Goal: Information Seeking & Learning: Check status

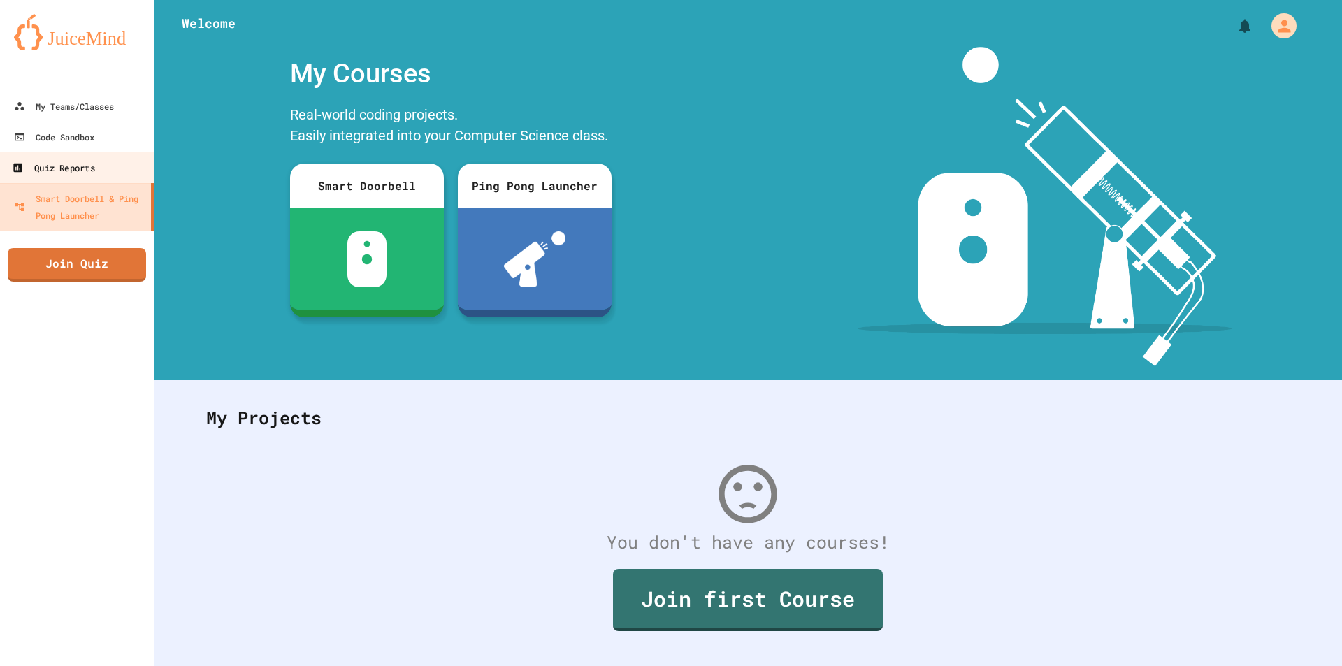
click at [86, 164] on div "Quiz Reports" at bounding box center [53, 167] width 82 height 17
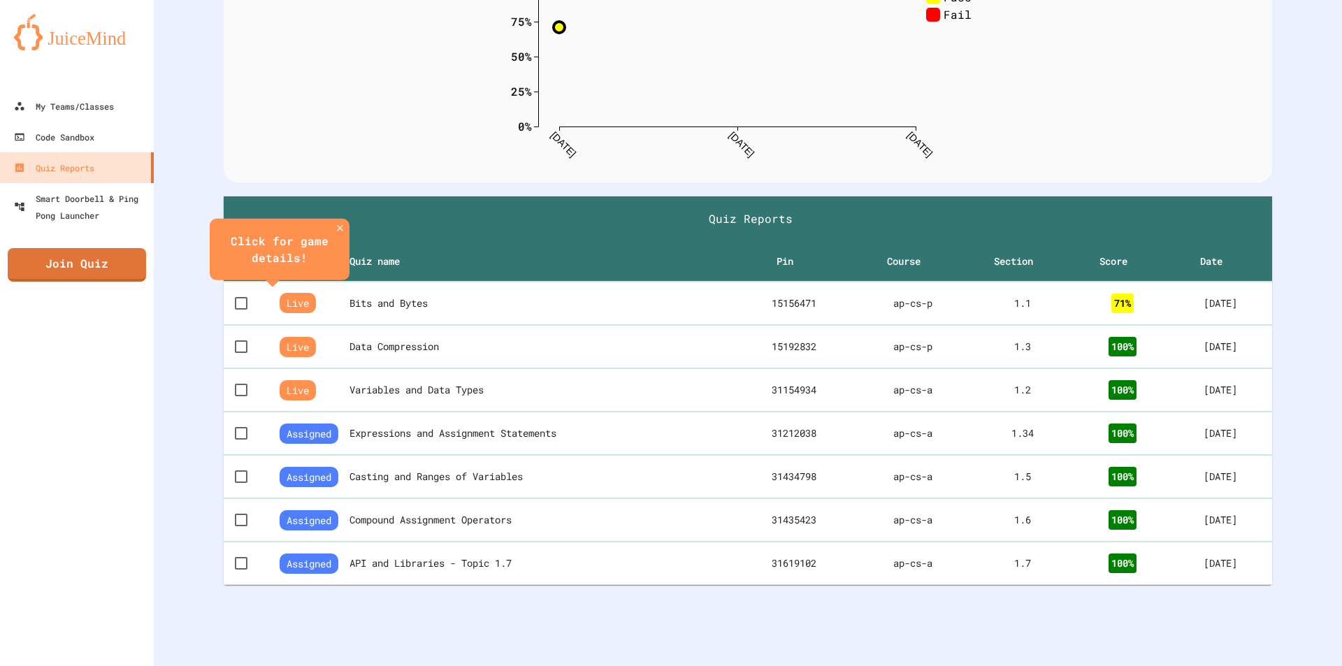
scroll to position [184, 0]
click at [493, 515] on th "Compound Assignment Operators" at bounding box center [537, 520] width 390 height 44
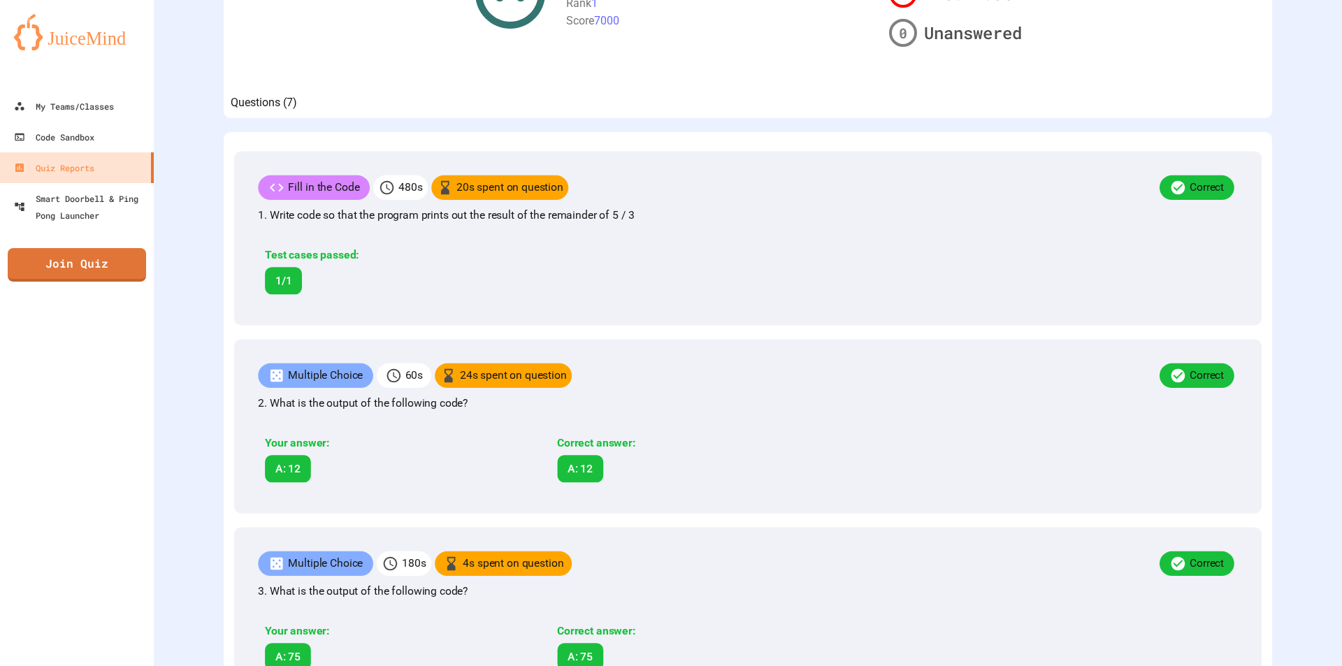
scroll to position [259, 0]
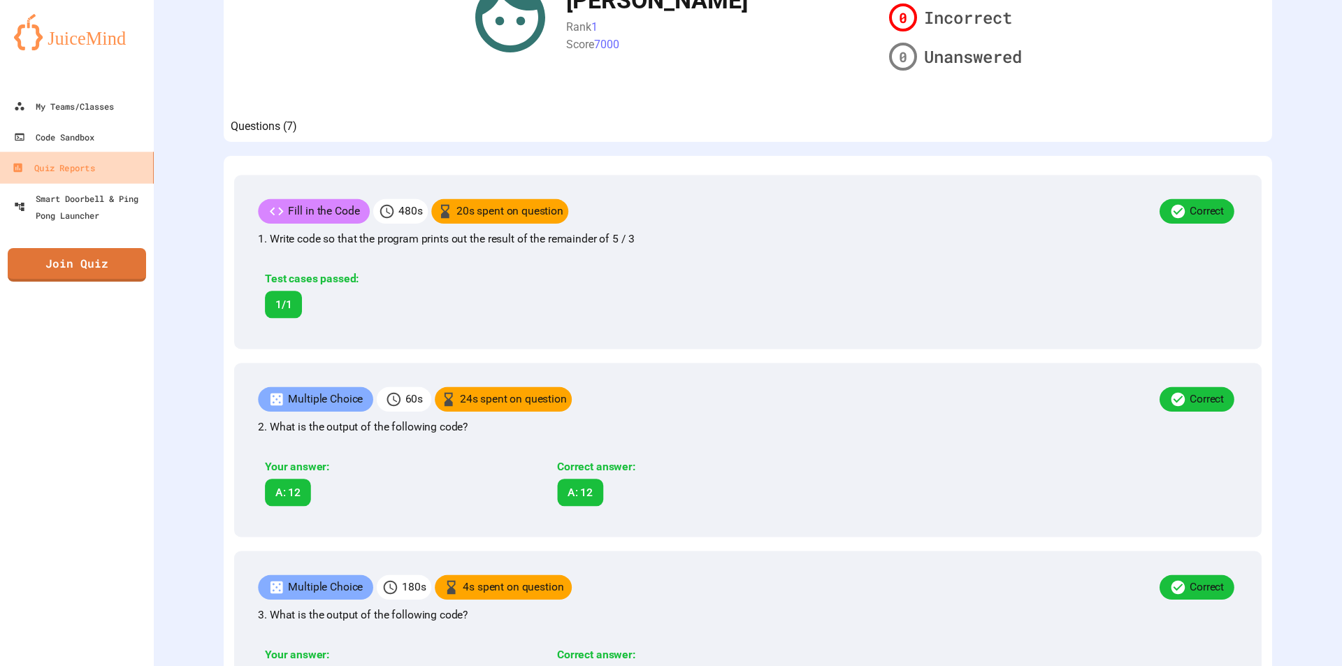
click at [60, 169] on div "Quiz Reports" at bounding box center [53, 167] width 82 height 17
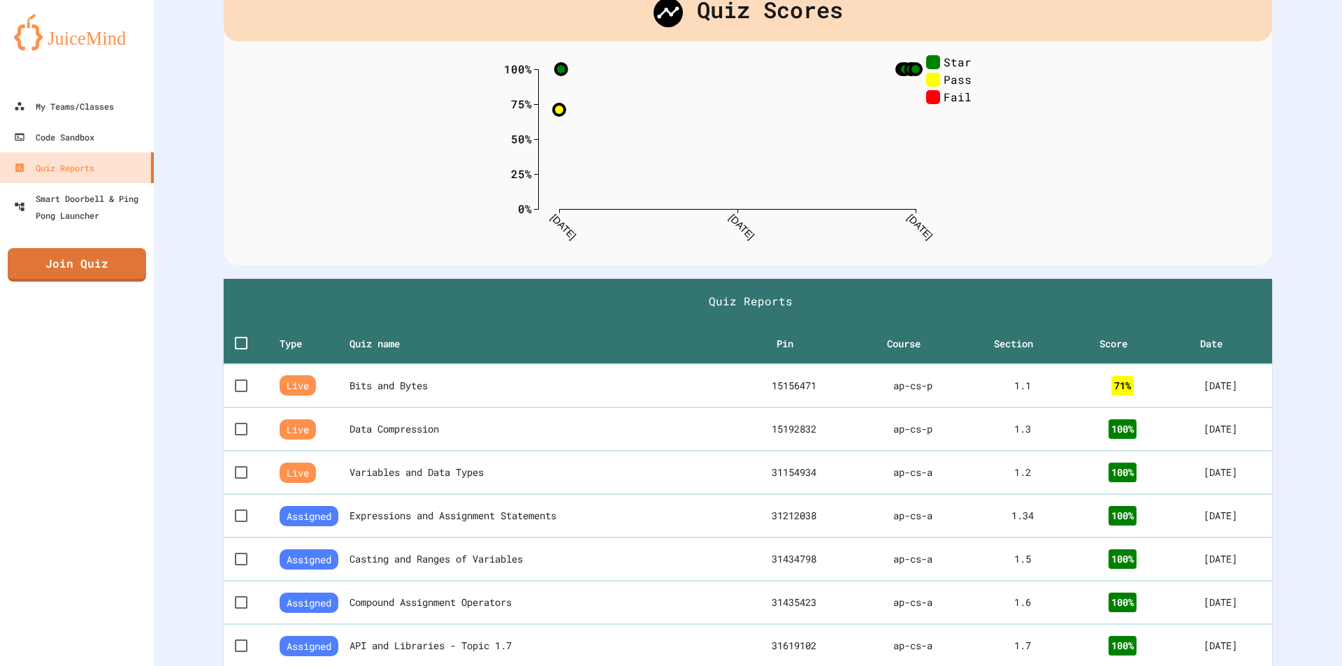
scroll to position [184, 0]
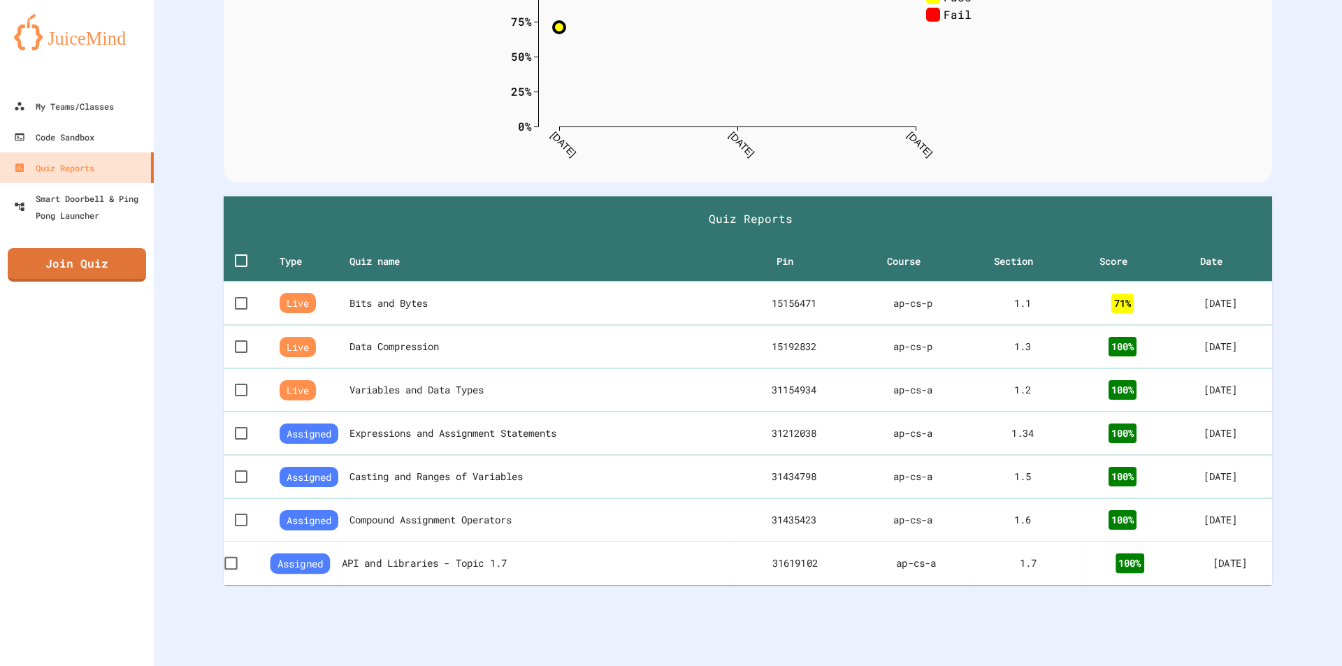
click at [397, 547] on th "API and Libraries - Topic 1.7" at bounding box center [537, 563] width 390 height 44
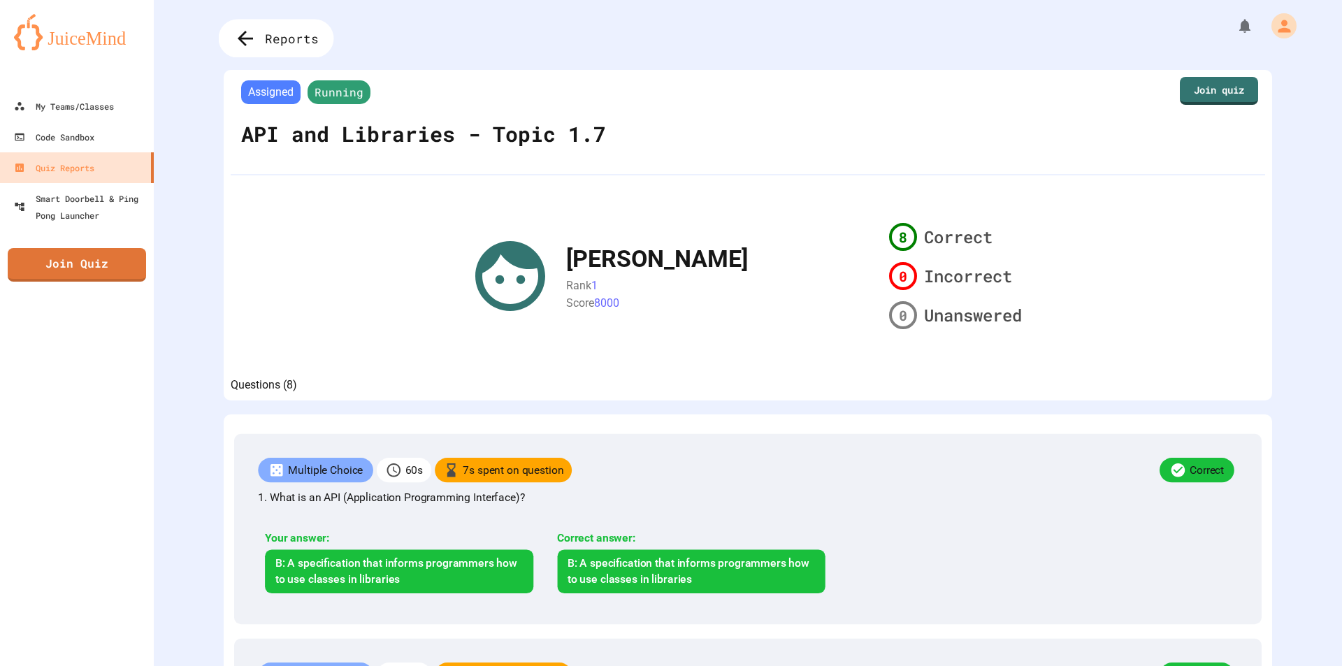
click at [257, 38] on icon at bounding box center [245, 38] width 23 height 23
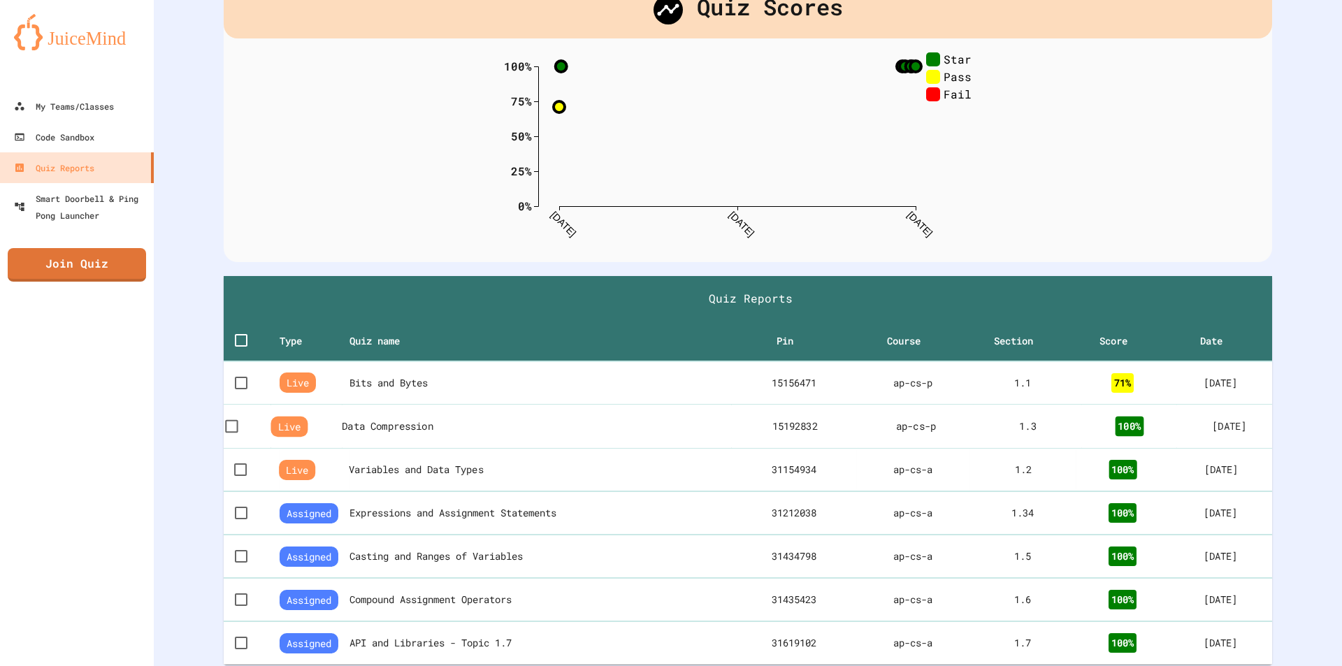
scroll to position [194, 0]
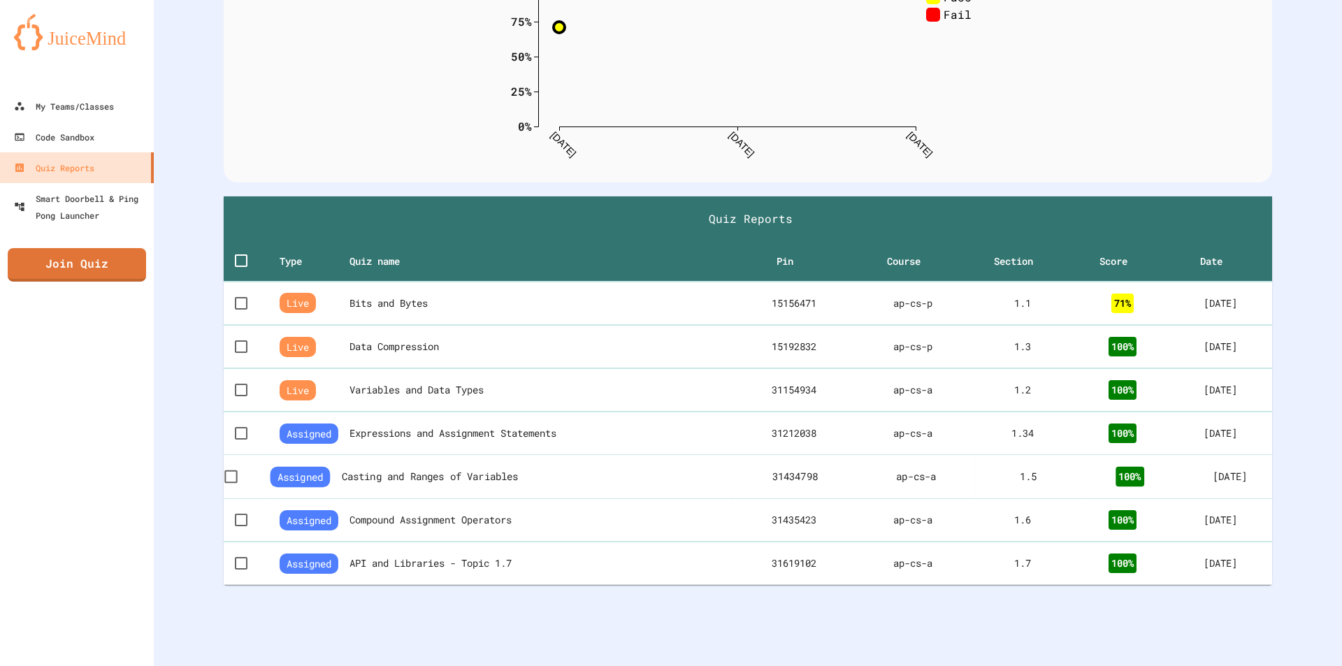
click at [498, 454] on th "Casting and Ranges of Variables" at bounding box center [537, 476] width 390 height 44
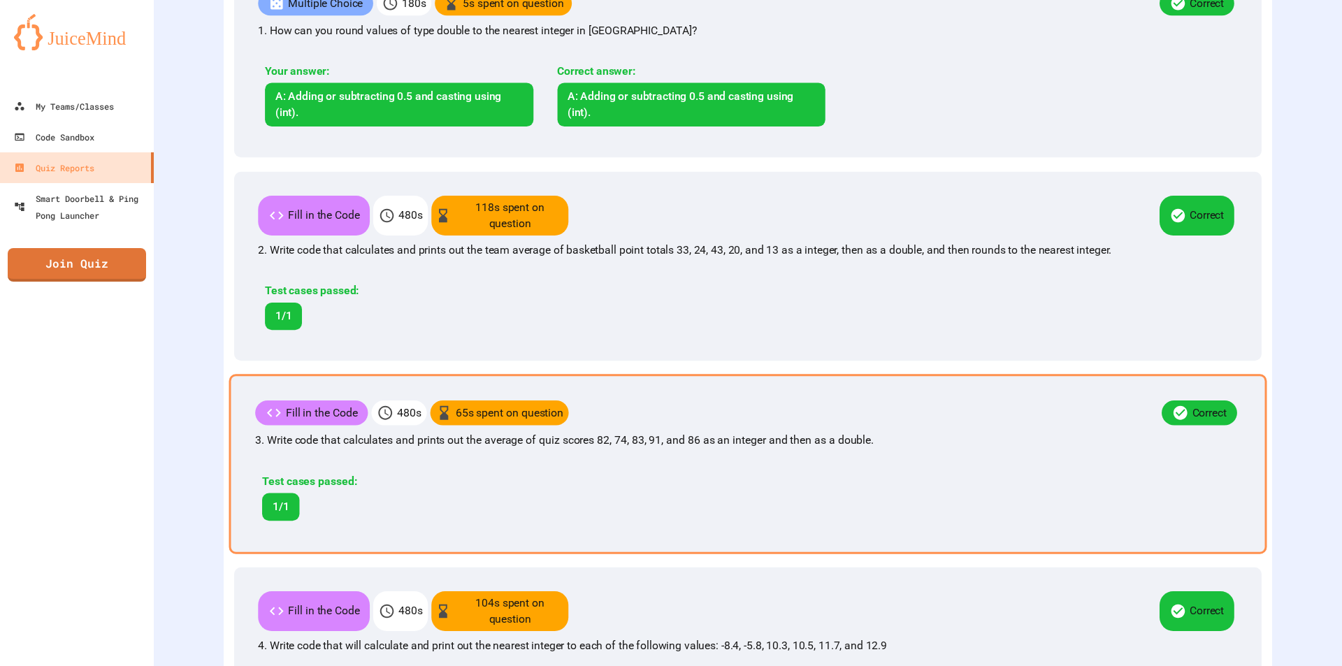
scroll to position [489, 0]
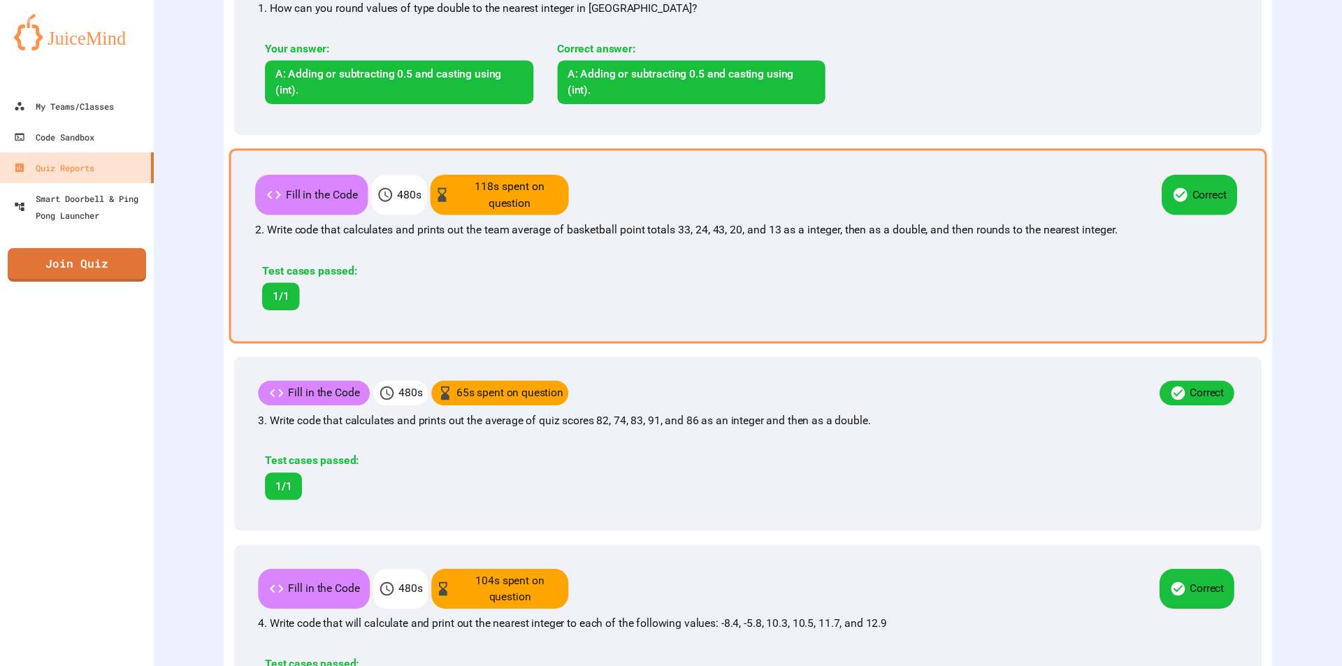
click at [709, 293] on div "Test cases passed: 1/1" at bounding box center [543, 287] width 577 height 48
